Goal: Navigation & Orientation: Find specific page/section

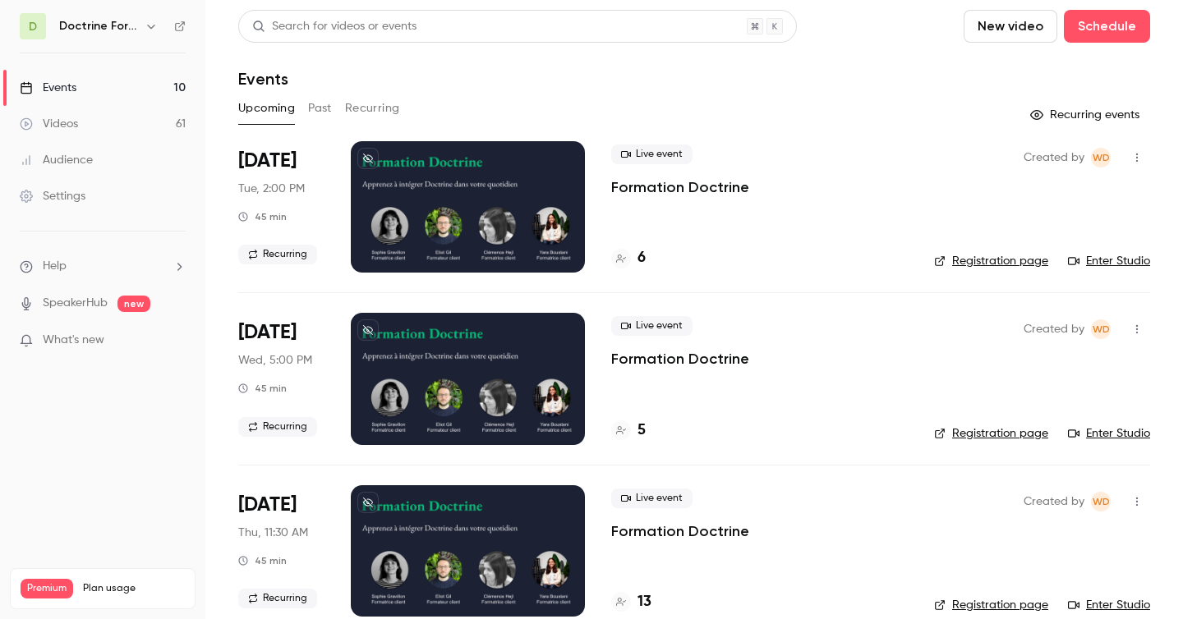
click at [140, 22] on div "Doctrine Formation Corporate" at bounding box center [110, 26] width 102 height 20
click at [154, 25] on icon "button" at bounding box center [150, 27] width 7 height 4
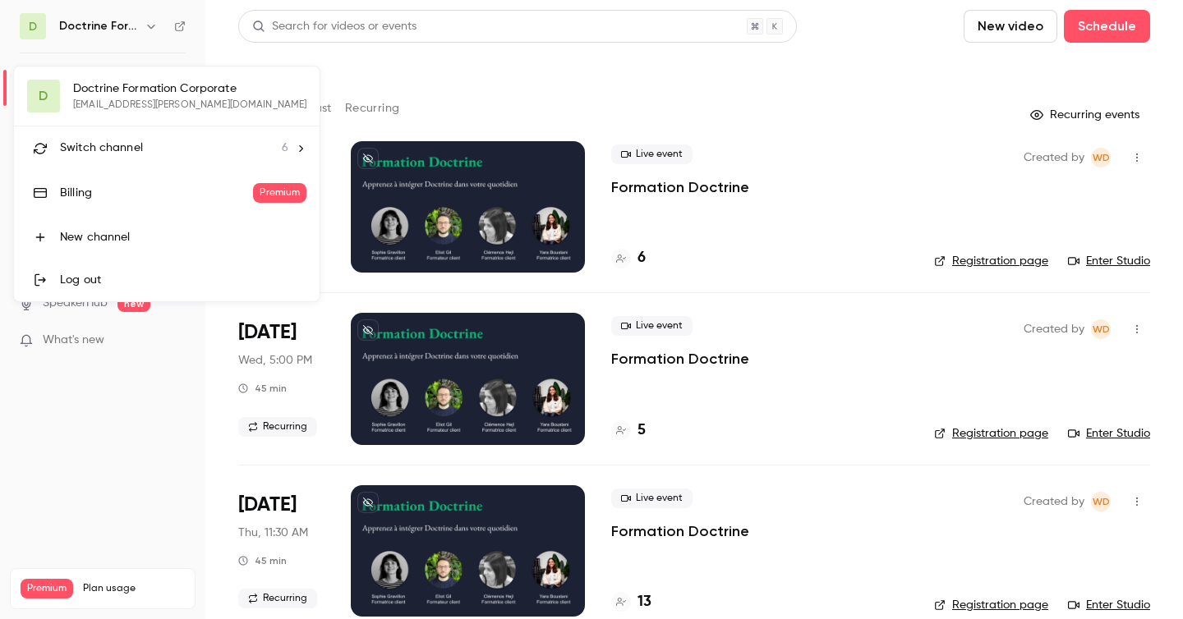
click at [124, 149] on span "Switch channel" at bounding box center [101, 148] width 83 height 17
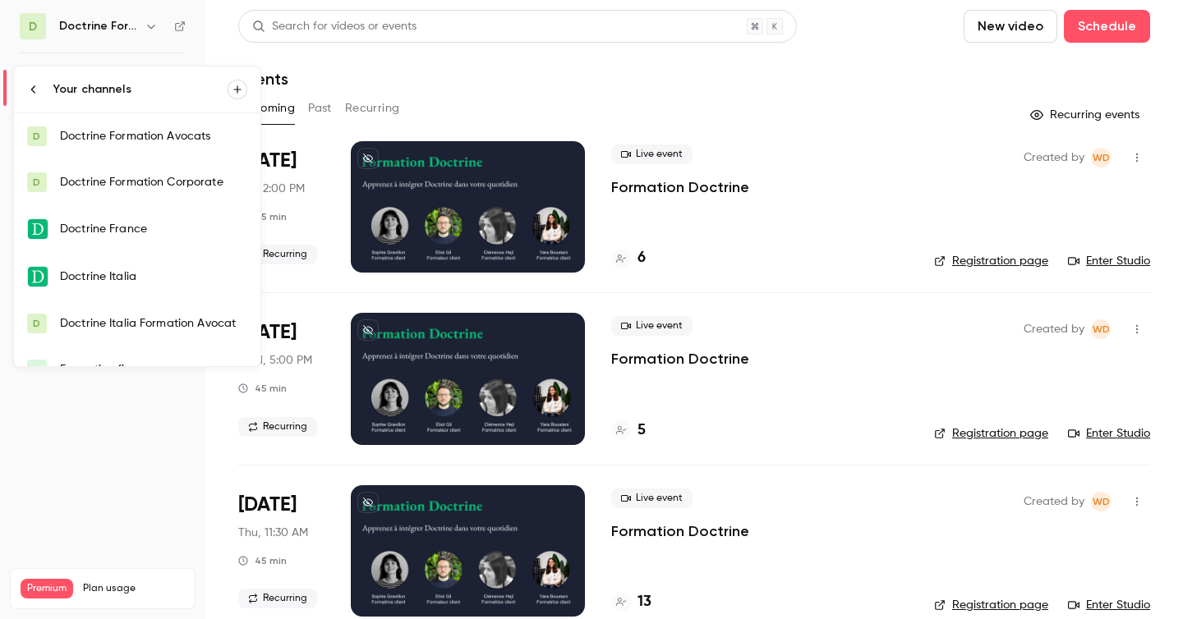
click at [122, 190] on div "Doctrine Formation Corporate" at bounding box center [153, 182] width 187 height 16
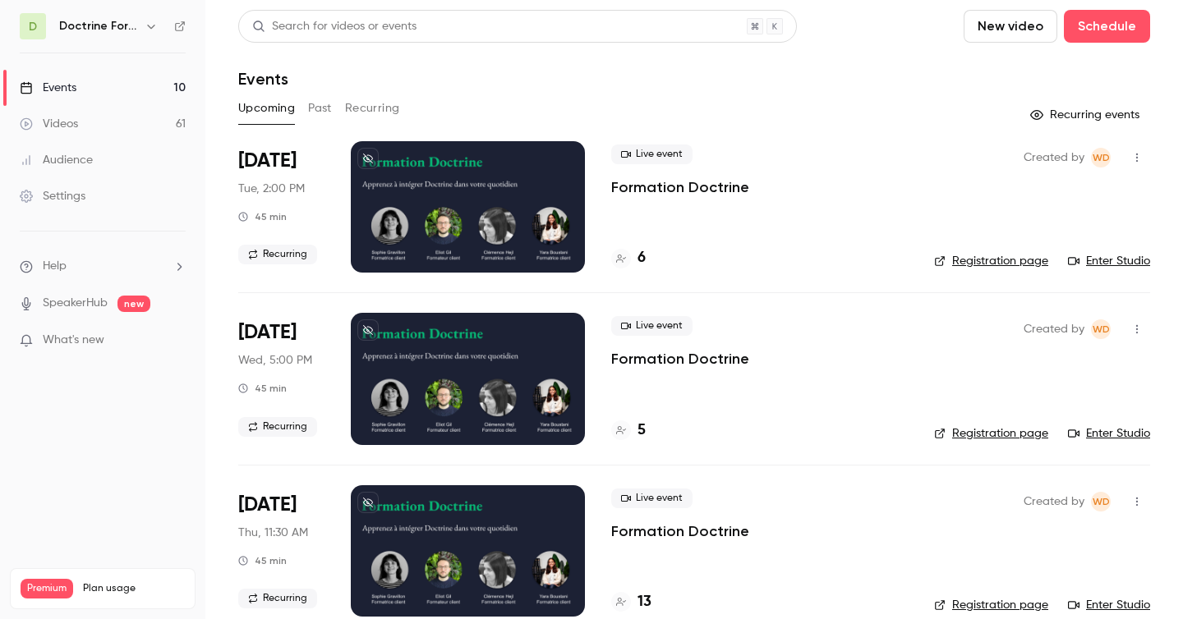
click at [151, 27] on icon "button" at bounding box center [150, 27] width 7 height 4
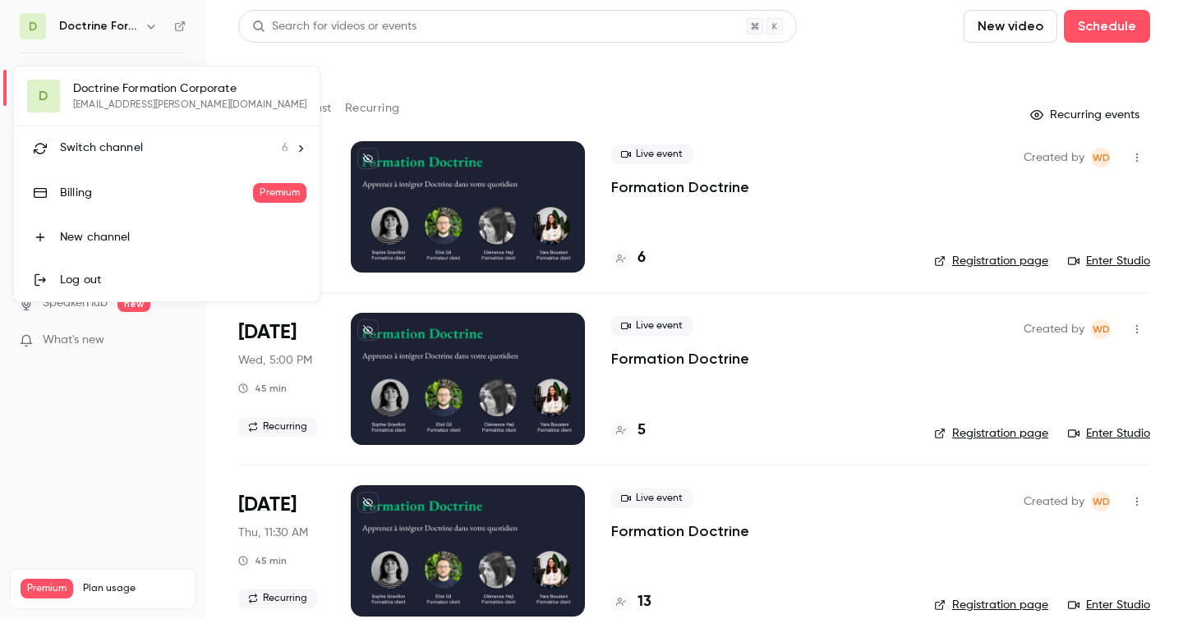
click at [140, 136] on li "Switch channel 6" at bounding box center [167, 148] width 306 height 44
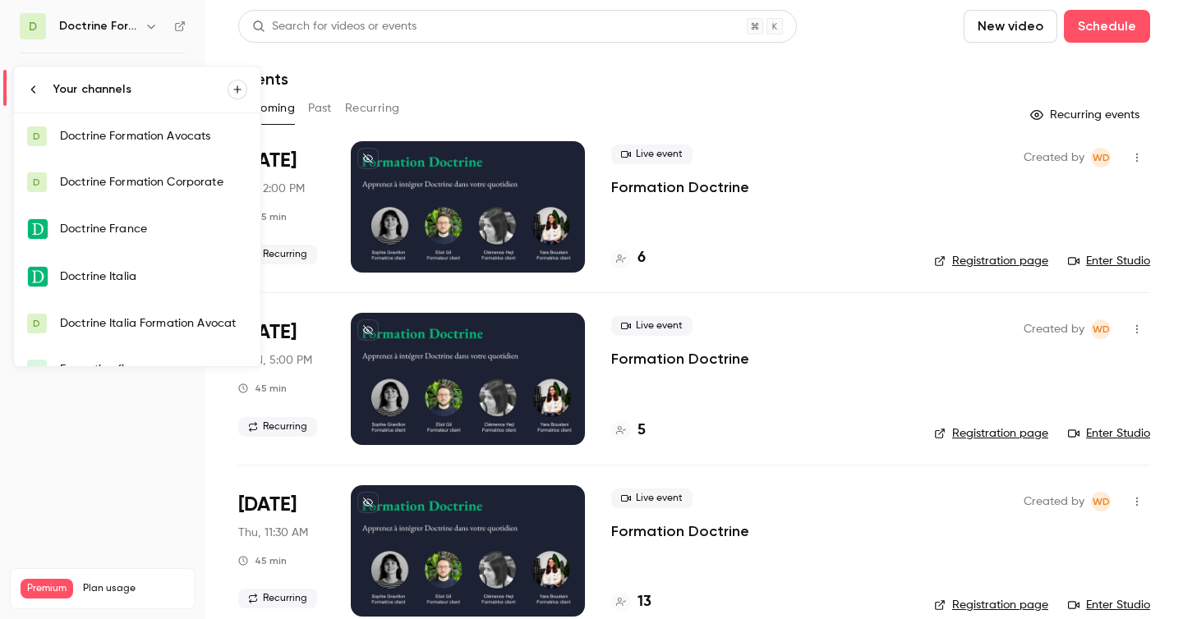
click at [140, 146] on link "D Doctrine Formation Avocats" at bounding box center [137, 136] width 246 height 46
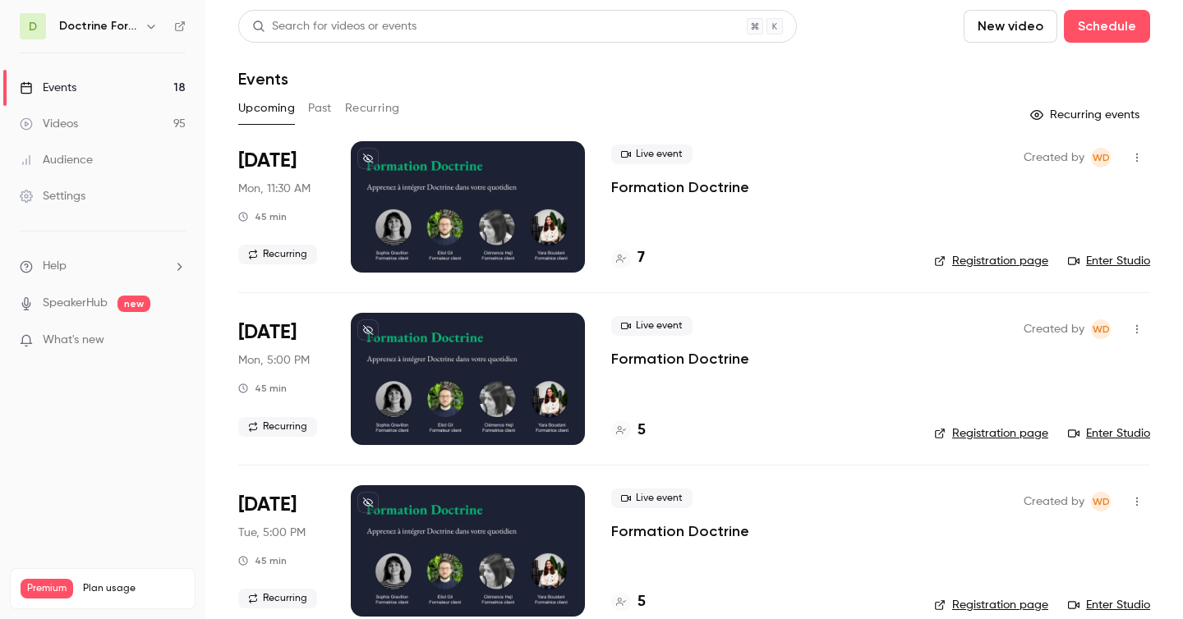
click at [989, 260] on link "Registration page" at bounding box center [991, 261] width 114 height 16
